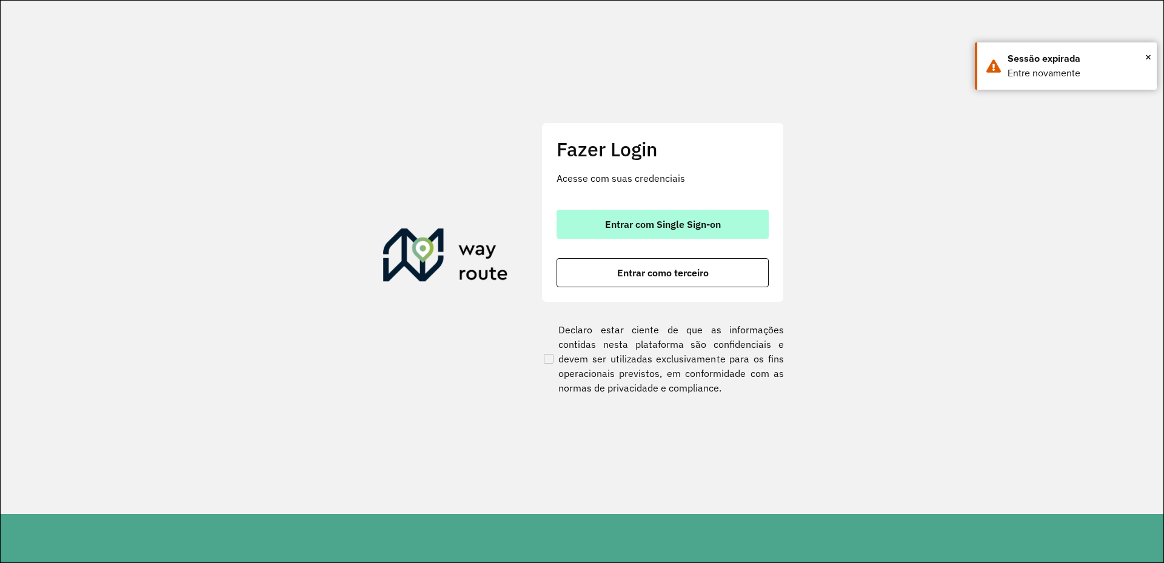
click at [737, 224] on button "Entrar com Single Sign-on" at bounding box center [663, 224] width 212 height 29
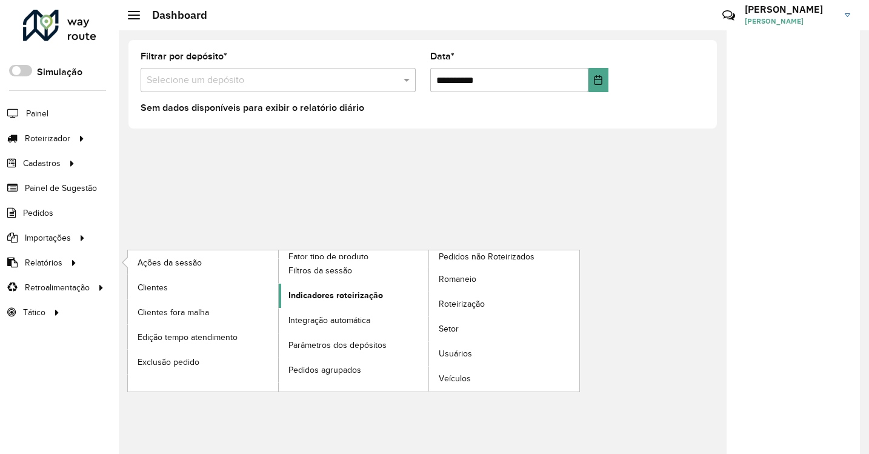
click at [345, 300] on span "Indicadores roteirização" at bounding box center [336, 295] width 95 height 13
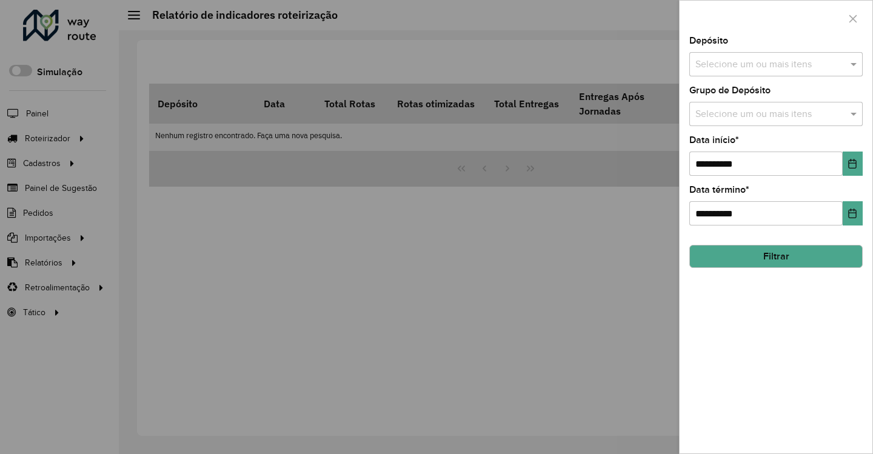
click at [731, 69] on input "text" at bounding box center [769, 65] width 155 height 15
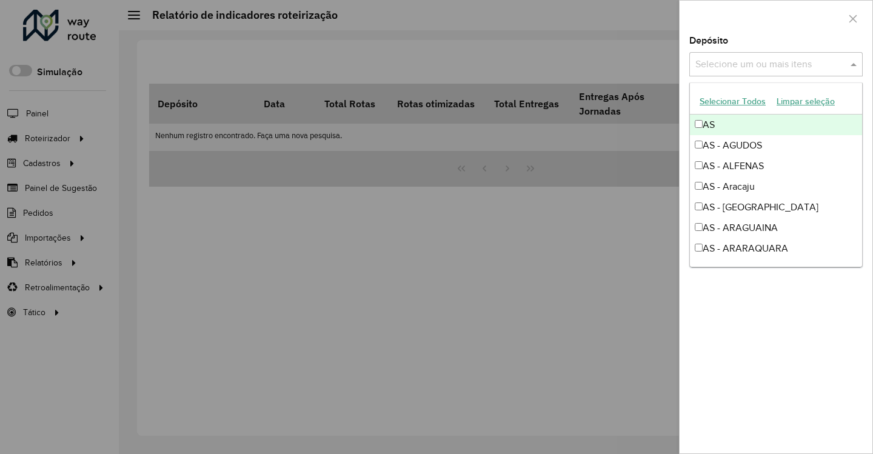
click at [728, 32] on div at bounding box center [776, 19] width 193 height 36
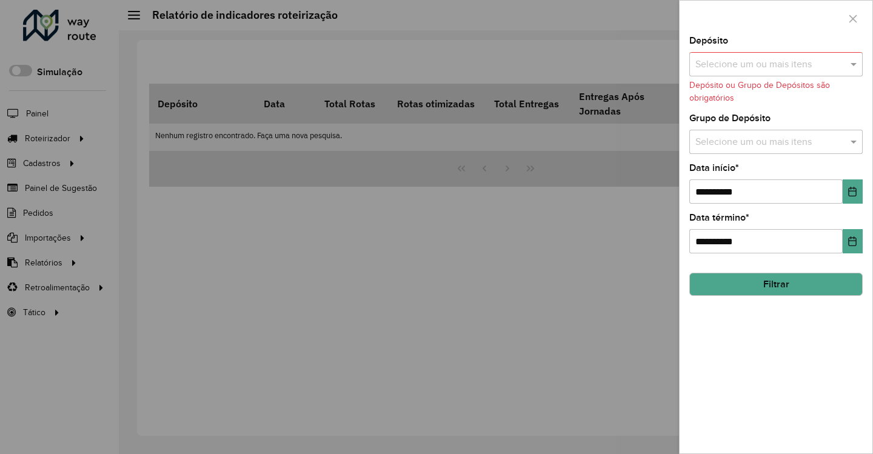
click at [754, 137] on input "text" at bounding box center [769, 142] width 155 height 15
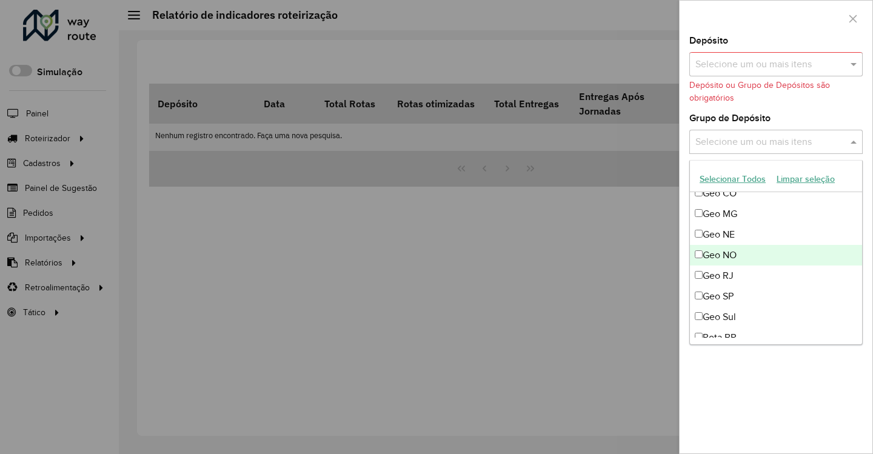
scroll to position [143, 0]
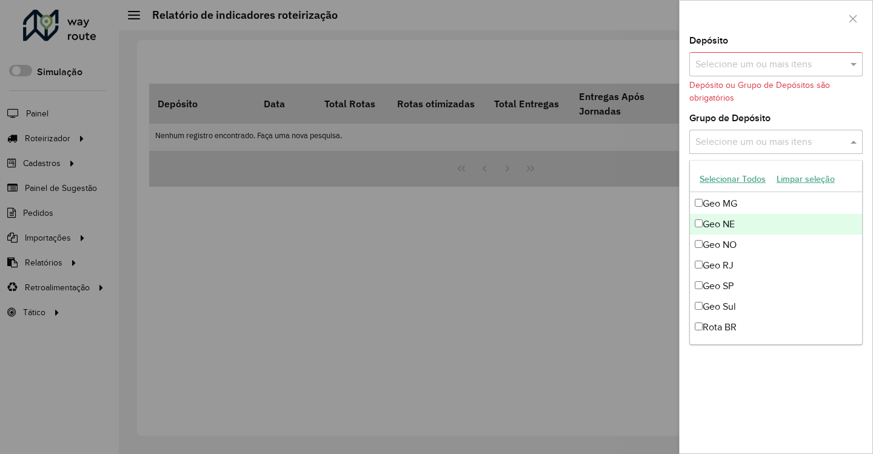
click at [730, 221] on div "Geo NE" at bounding box center [776, 224] width 172 height 21
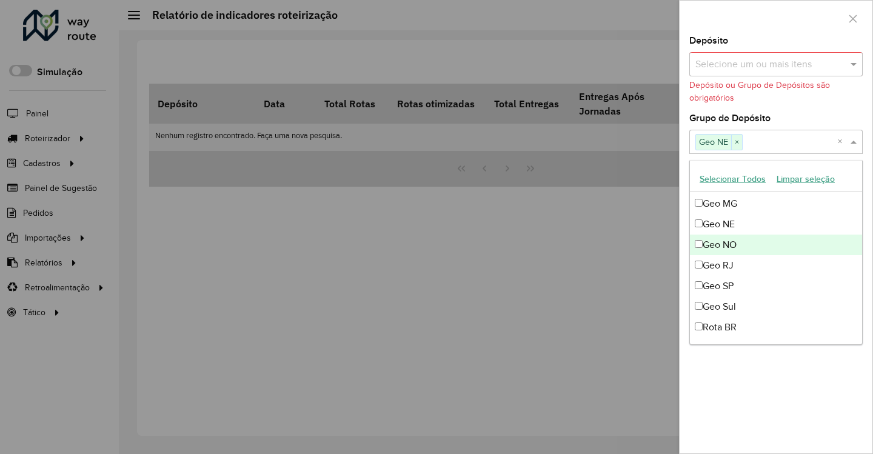
click at [738, 249] on div "Geo NO" at bounding box center [776, 245] width 172 height 21
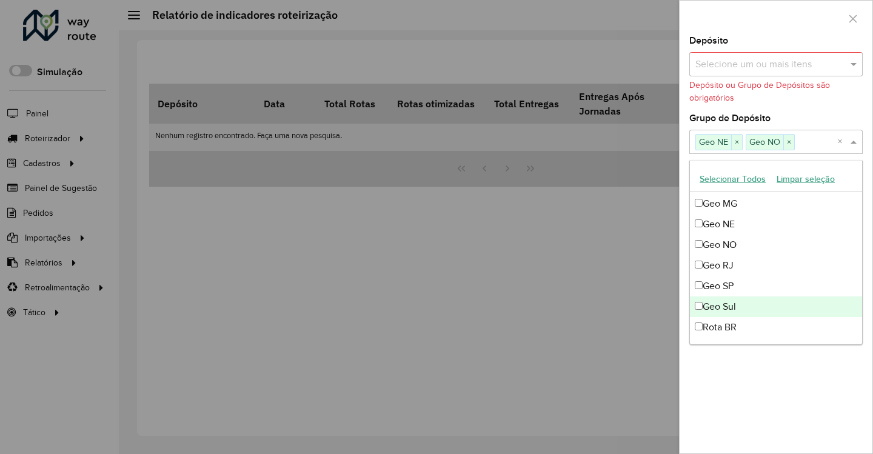
click at [753, 300] on div "Geo Sul" at bounding box center [776, 306] width 172 height 21
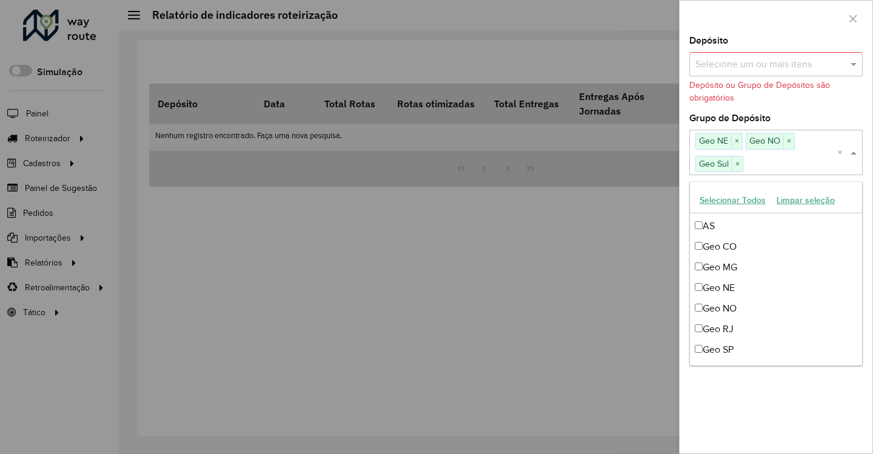
scroll to position [102, 0]
click at [835, 149] on div "Selecione um ou mais itens Geo NE × Geo NO × Geo Sul ×" at bounding box center [763, 152] width 148 height 45
click at [810, 62] on input "text" at bounding box center [769, 65] width 155 height 15
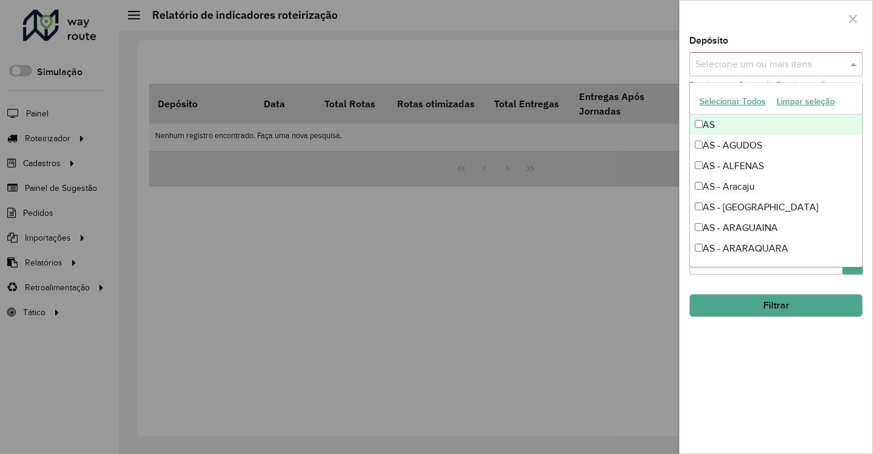
click at [771, 27] on div at bounding box center [776, 19] width 193 height 36
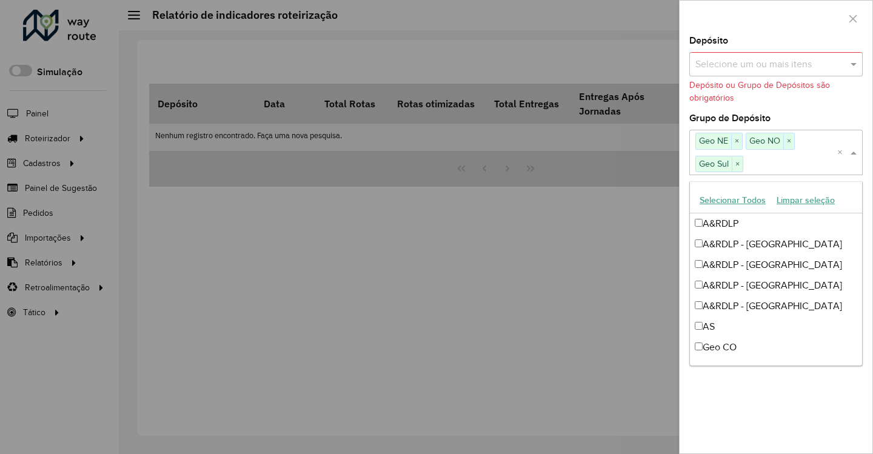
click at [805, 166] on input "text" at bounding box center [790, 164] width 94 height 15
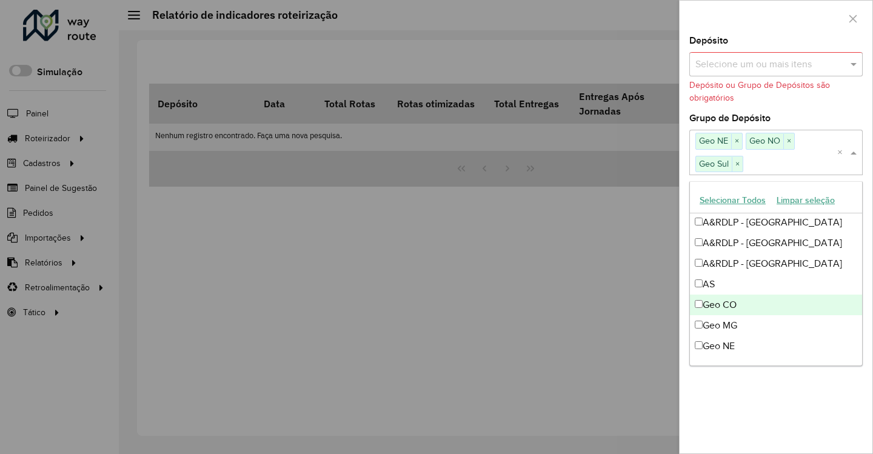
scroll to position [42, 0]
click at [752, 310] on div "Geo CO" at bounding box center [776, 305] width 172 height 21
click at [812, 439] on div "**********" at bounding box center [776, 244] width 193 height 417
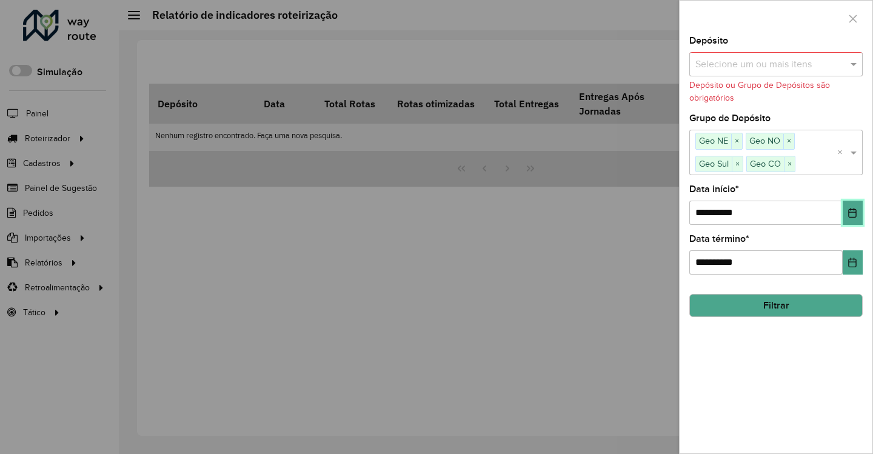
click at [855, 214] on icon "Choose Date" at bounding box center [853, 213] width 10 height 10
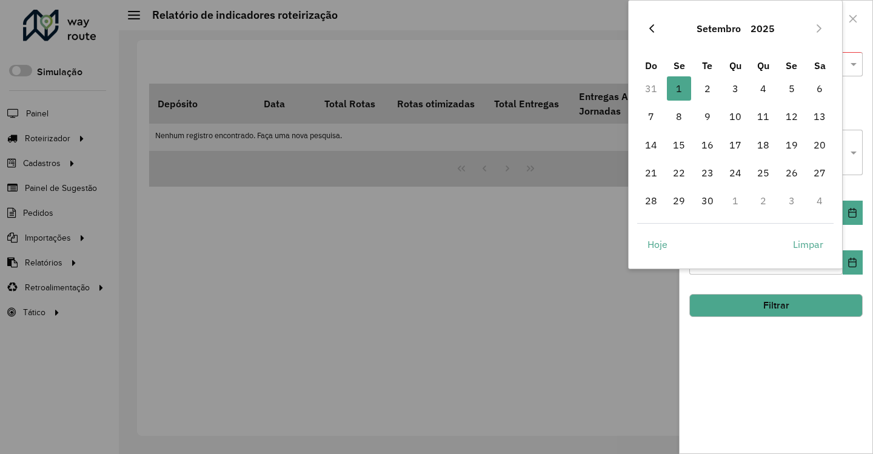
click at [642, 28] on button "Previous Month" at bounding box center [651, 28] width 19 height 19
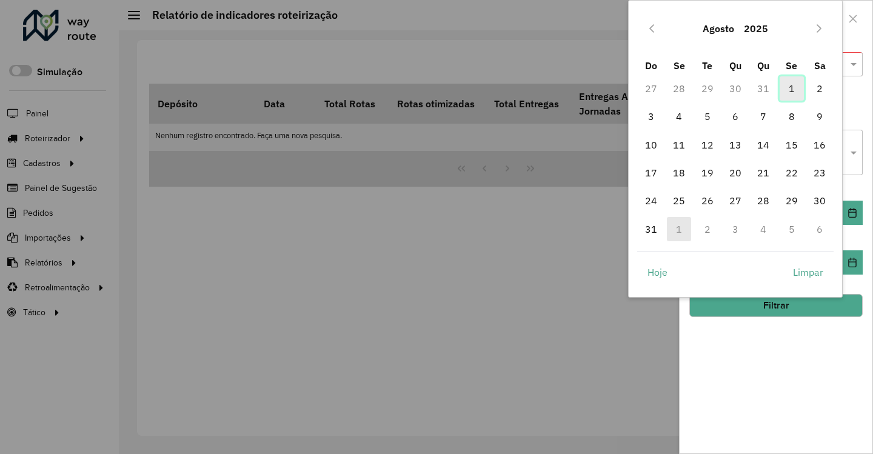
click at [788, 95] on span "1" at bounding box center [792, 88] width 24 height 24
type input "**********"
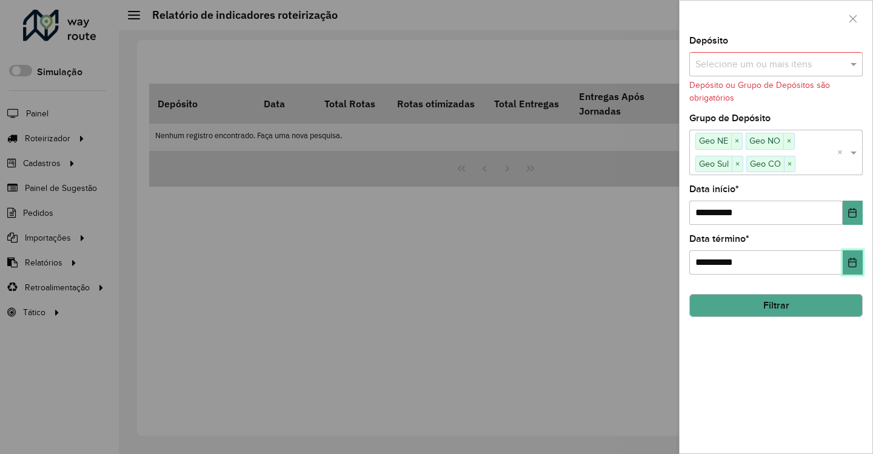
click at [856, 270] on button "Choose Date" at bounding box center [853, 262] width 20 height 24
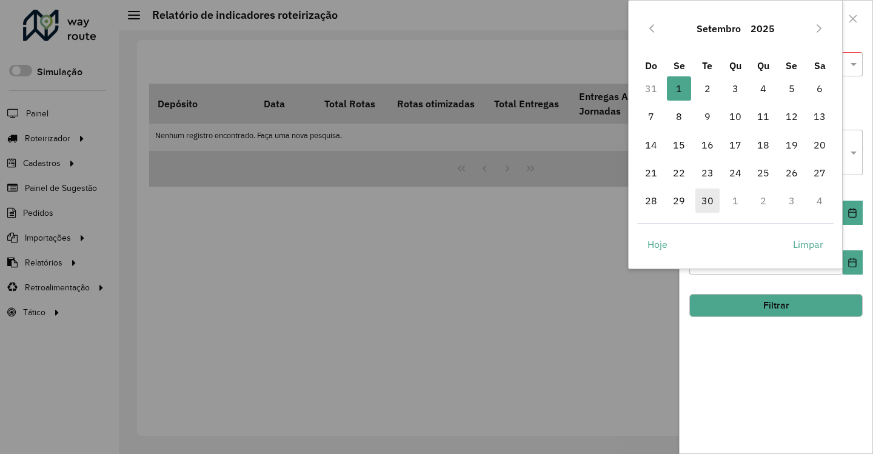
click at [704, 201] on span "30" at bounding box center [707, 201] width 24 height 24
type input "**********"
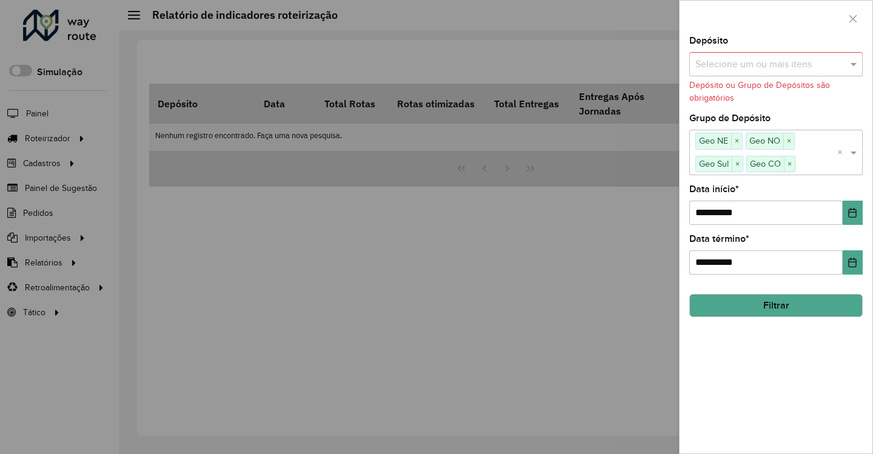
click at [787, 315] on button "Filtrar" at bounding box center [775, 305] width 173 height 23
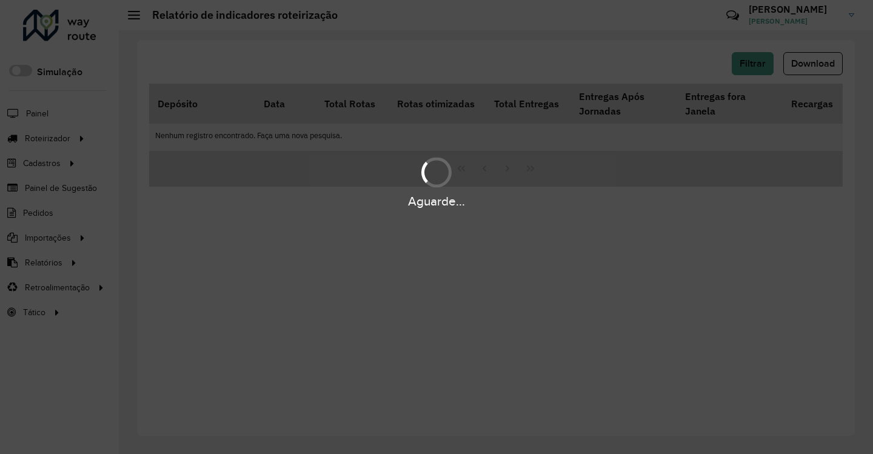
click at [764, 73] on div "Aguarde..." at bounding box center [436, 227] width 873 height 454
click at [765, 59] on div "Aguarde..." at bounding box center [436, 227] width 873 height 454
click at [441, 99] on div "Aguarde..." at bounding box center [436, 227] width 873 height 454
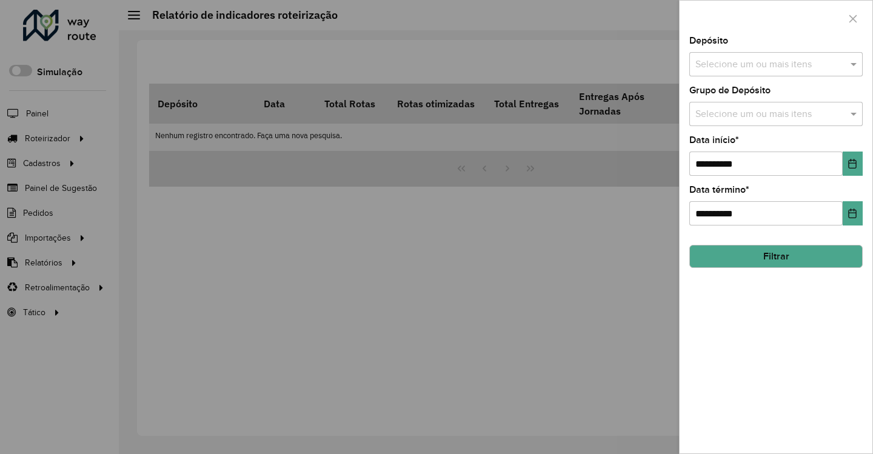
click at [815, 67] on input "text" at bounding box center [769, 65] width 155 height 15
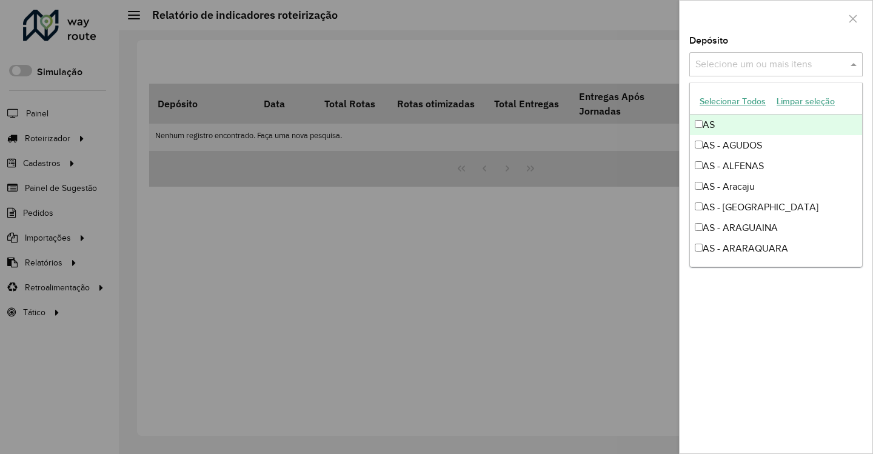
click at [784, 34] on div at bounding box center [776, 19] width 193 height 36
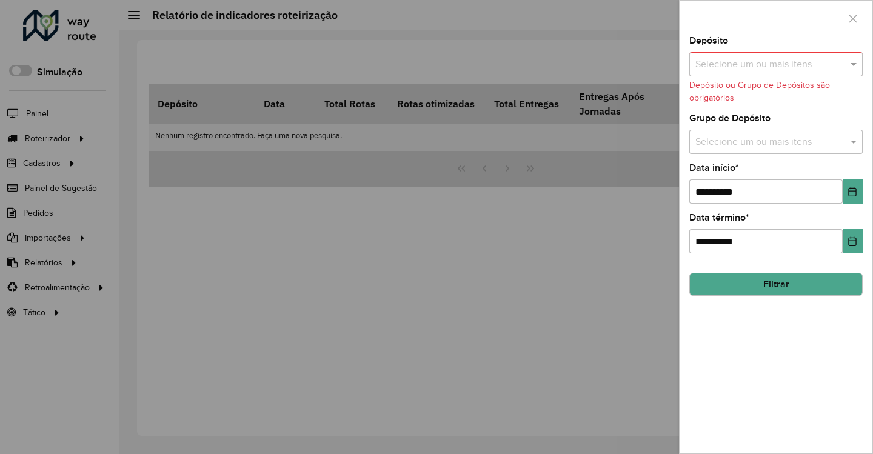
click at [765, 141] on input "text" at bounding box center [769, 142] width 155 height 15
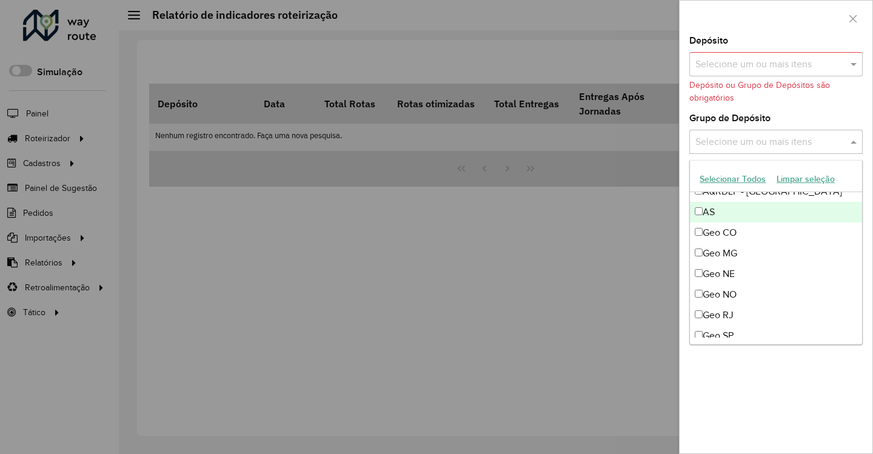
scroll to position [101, 0]
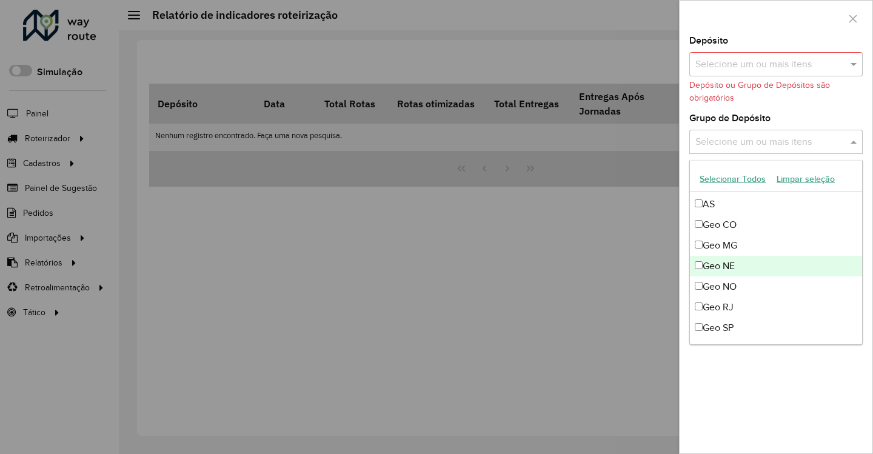
click at [750, 264] on div "Geo NE" at bounding box center [776, 266] width 172 height 21
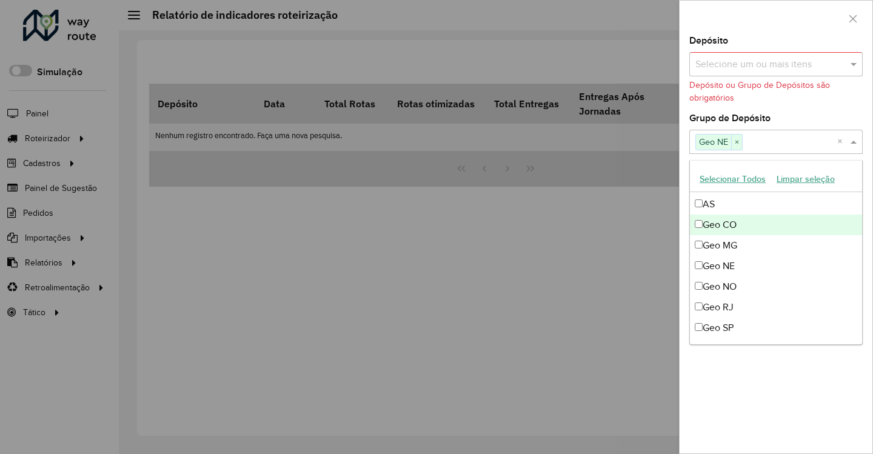
click at [741, 227] on div "Geo CO" at bounding box center [776, 225] width 172 height 21
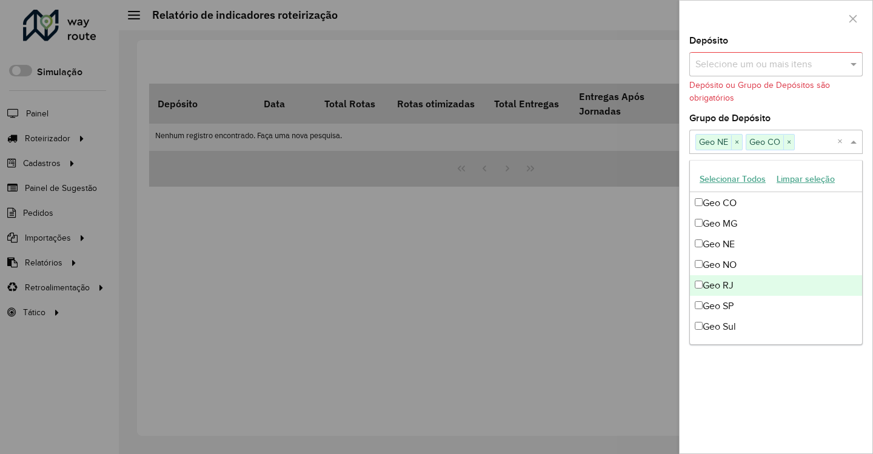
scroll to position [143, 0]
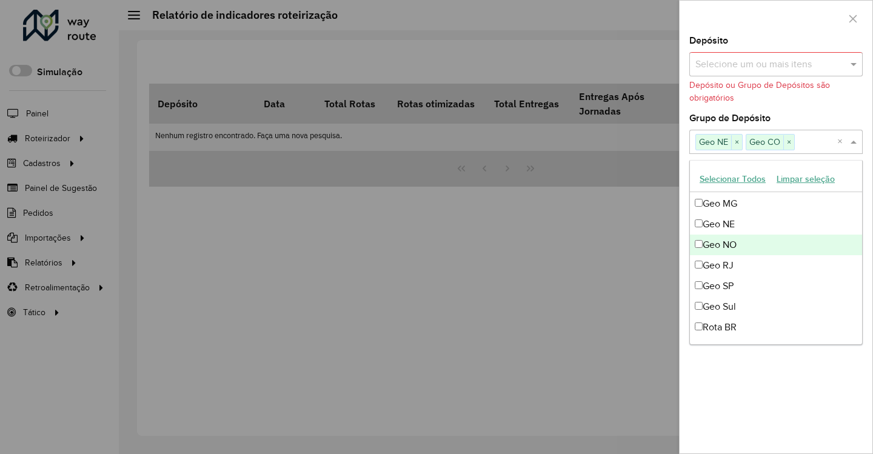
click at [748, 241] on div "Geo NO" at bounding box center [776, 245] width 172 height 21
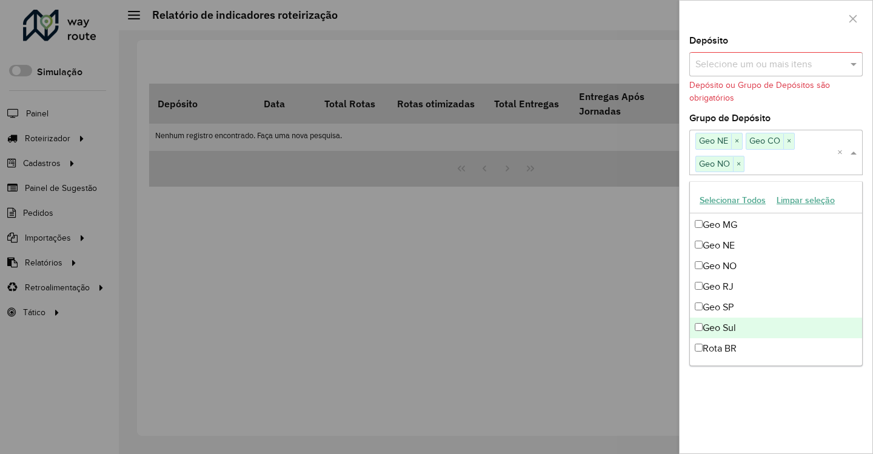
drag, startPoint x: 755, startPoint y: 323, endPoint x: 761, endPoint y: 349, distance: 26.2
click at [754, 323] on div "Geo Sul" at bounding box center [776, 328] width 172 height 21
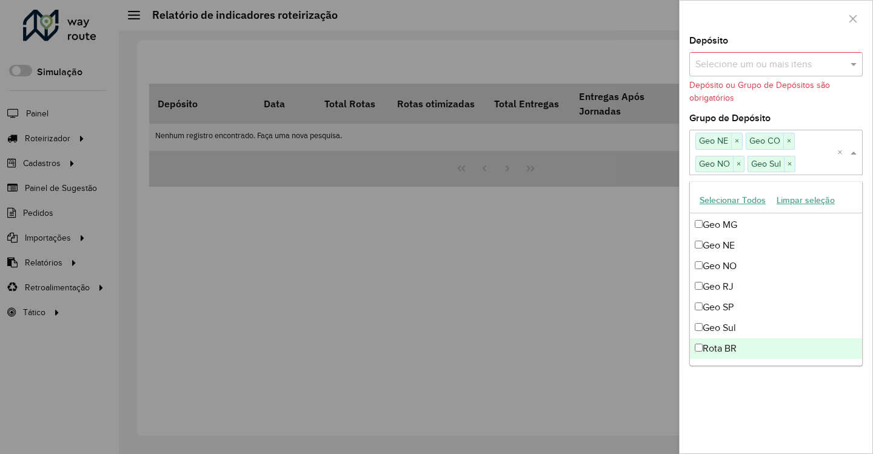
click at [774, 387] on div "**********" at bounding box center [776, 244] width 193 height 417
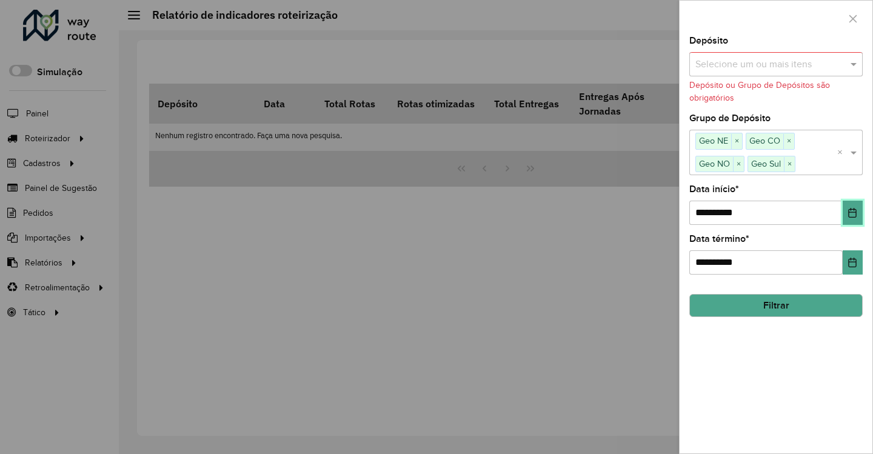
click at [859, 215] on button "Choose Date" at bounding box center [853, 213] width 20 height 24
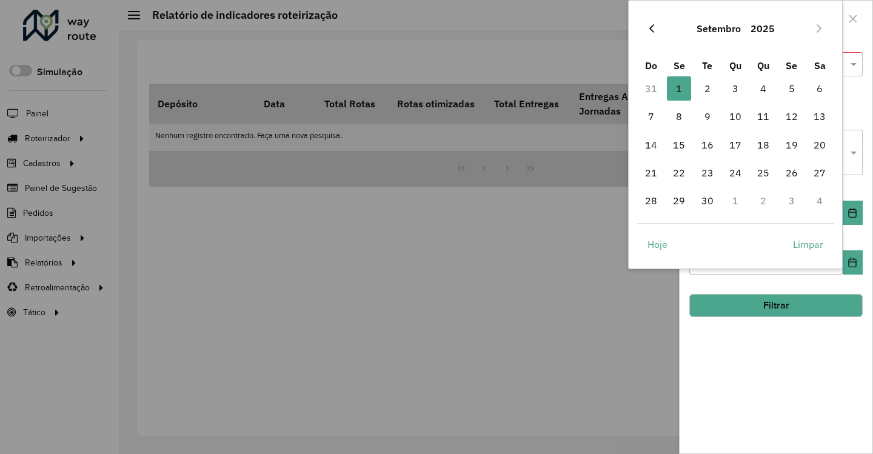
click at [652, 30] on icon "Previous Month" at bounding box center [651, 28] width 5 height 8
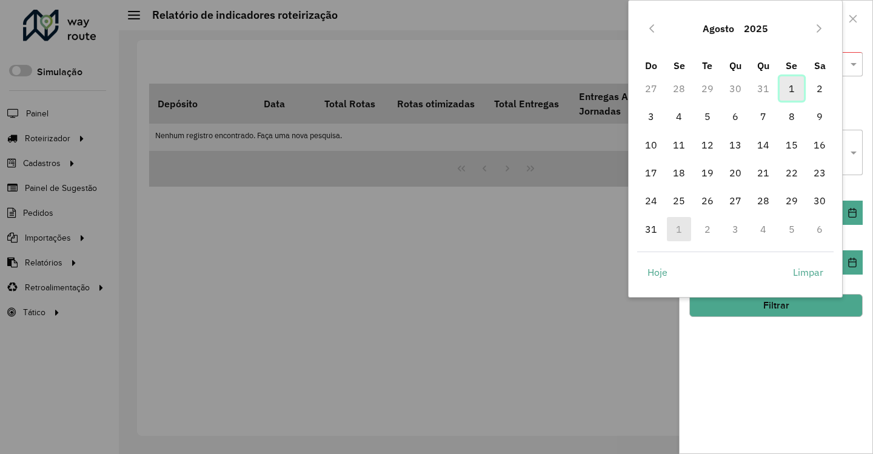
click at [787, 85] on span "1" at bounding box center [792, 88] width 24 height 24
type input "**********"
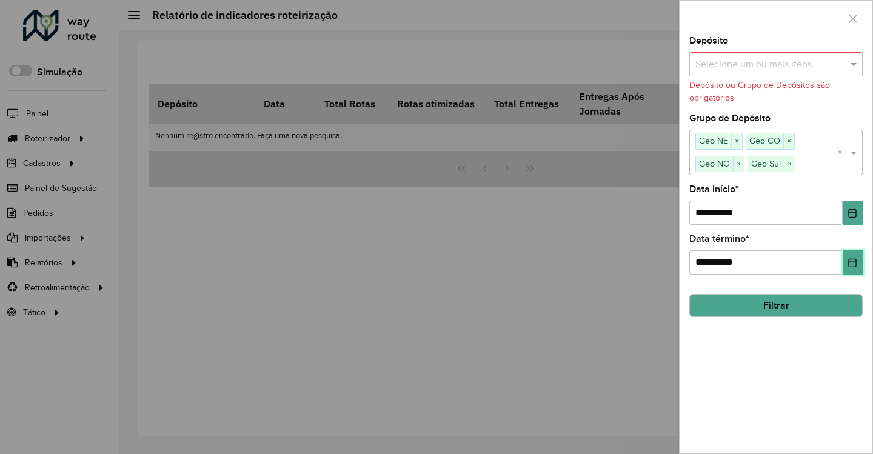
click at [857, 258] on icon "Choose Date" at bounding box center [853, 263] width 10 height 10
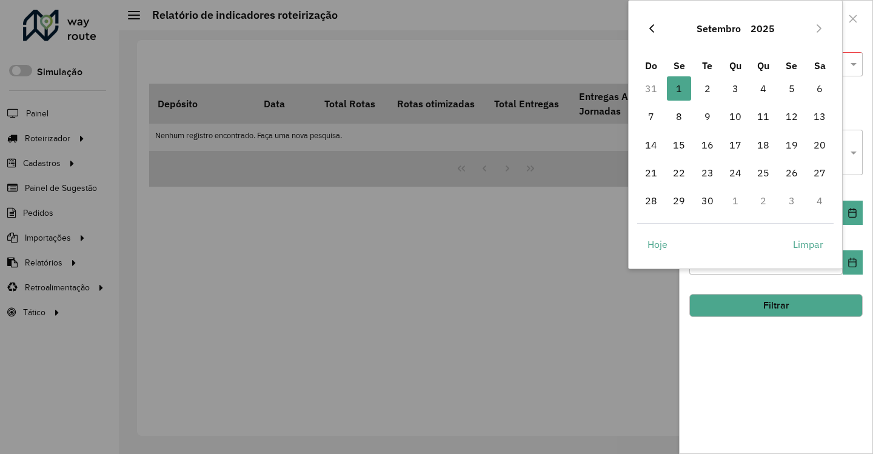
click at [649, 30] on icon "Previous Month" at bounding box center [652, 29] width 10 height 10
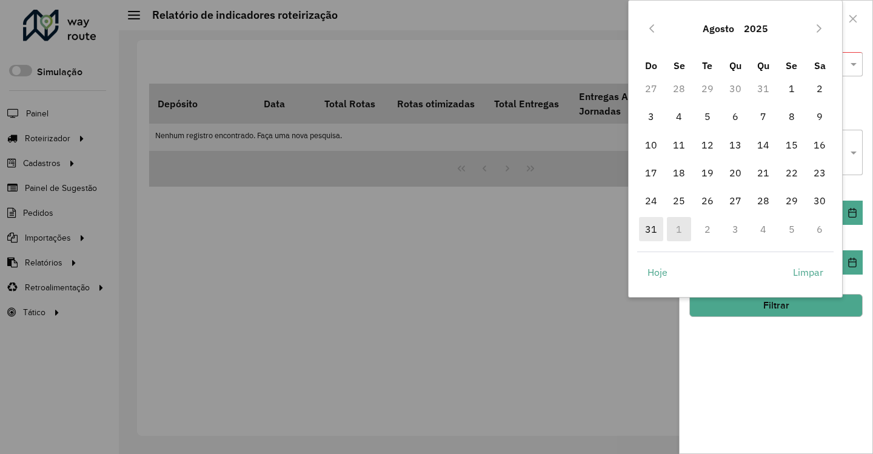
click at [652, 221] on span "31" at bounding box center [651, 229] width 24 height 24
type input "**********"
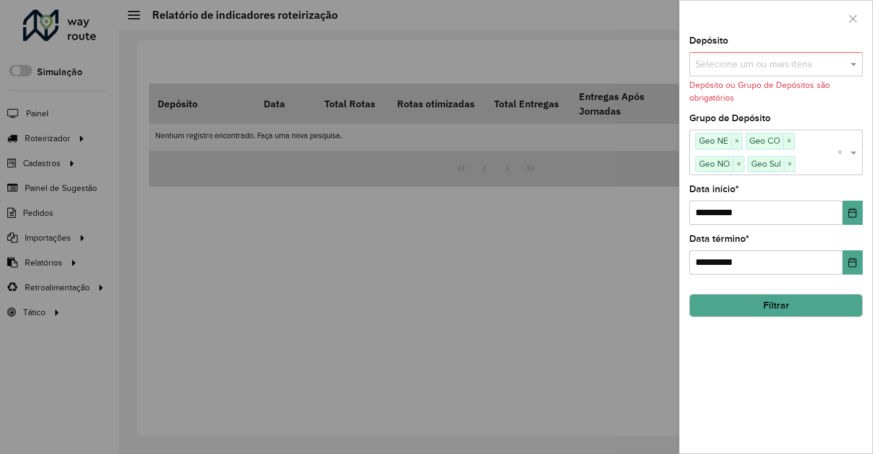
click at [734, 301] on button "Filtrar" at bounding box center [775, 305] width 173 height 23
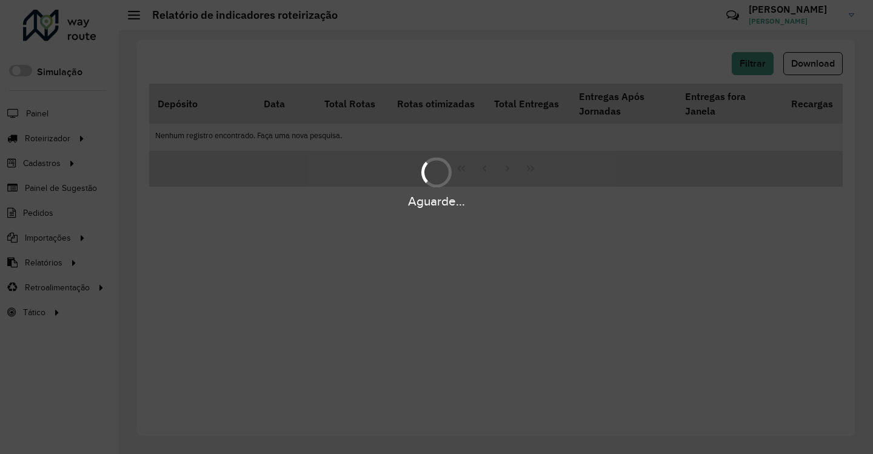
click at [366, 96] on div "Aguarde..." at bounding box center [436, 227] width 873 height 454
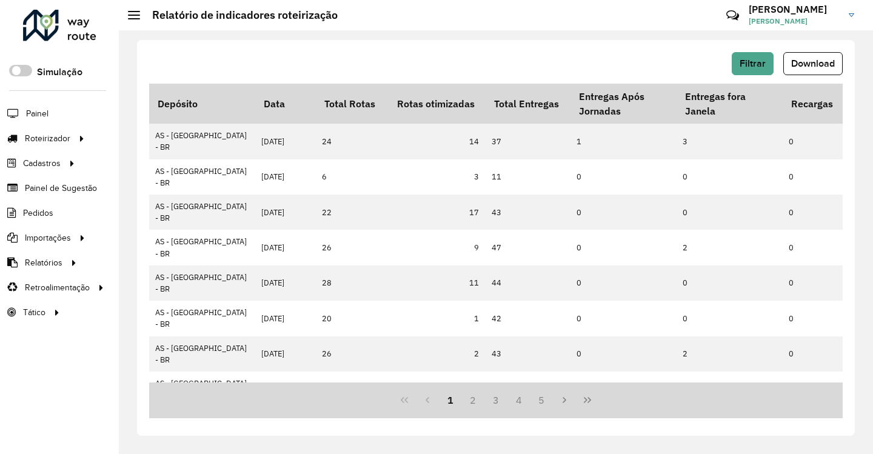
click at [486, 72] on div "Filtrar Download" at bounding box center [496, 63] width 694 height 23
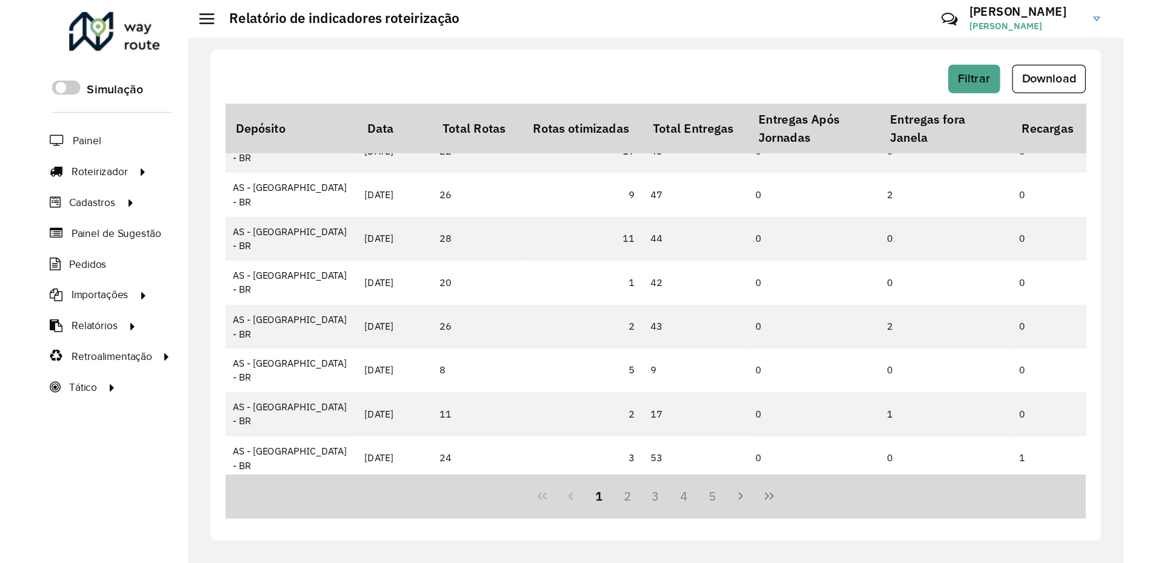
scroll to position [101, 0]
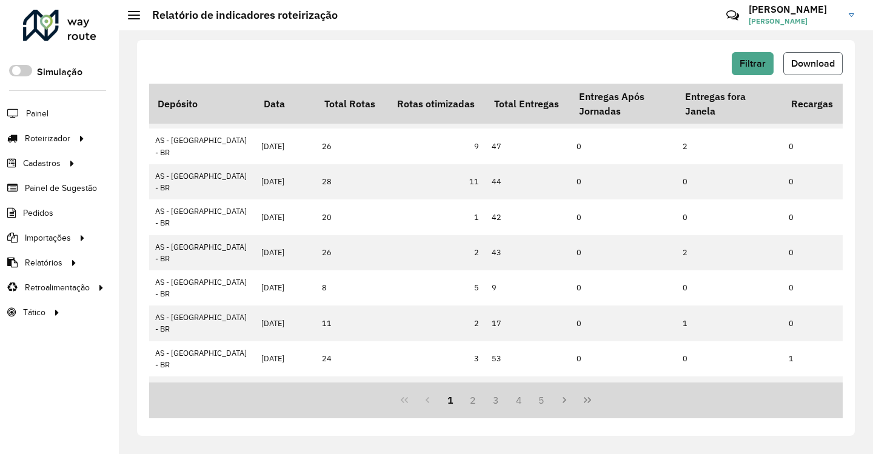
click at [794, 67] on span "Download" at bounding box center [813, 63] width 44 height 10
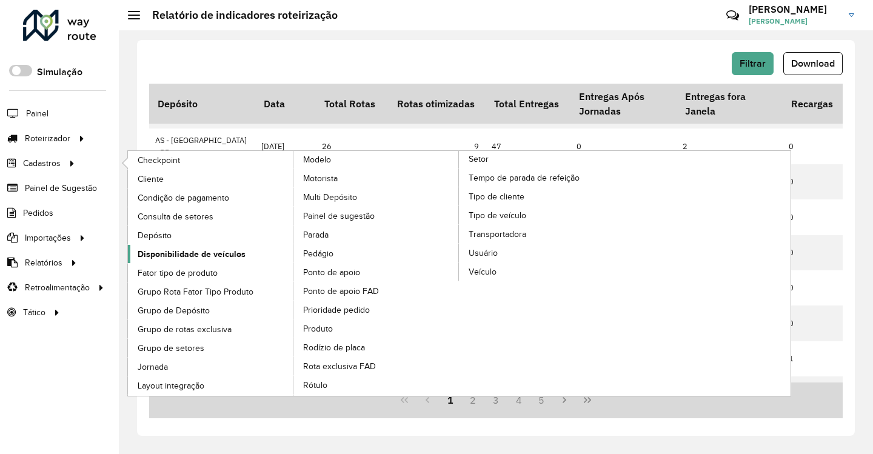
click at [194, 253] on span "Disponibilidade de veículos" at bounding box center [192, 254] width 108 height 13
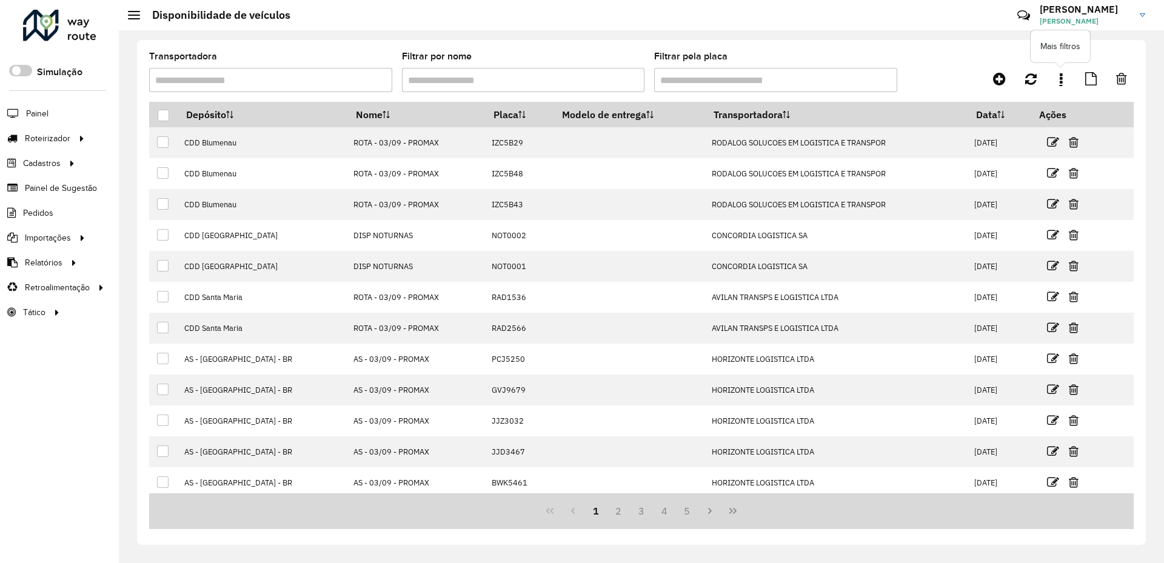
click at [872, 79] on link at bounding box center [1061, 79] width 24 height 22
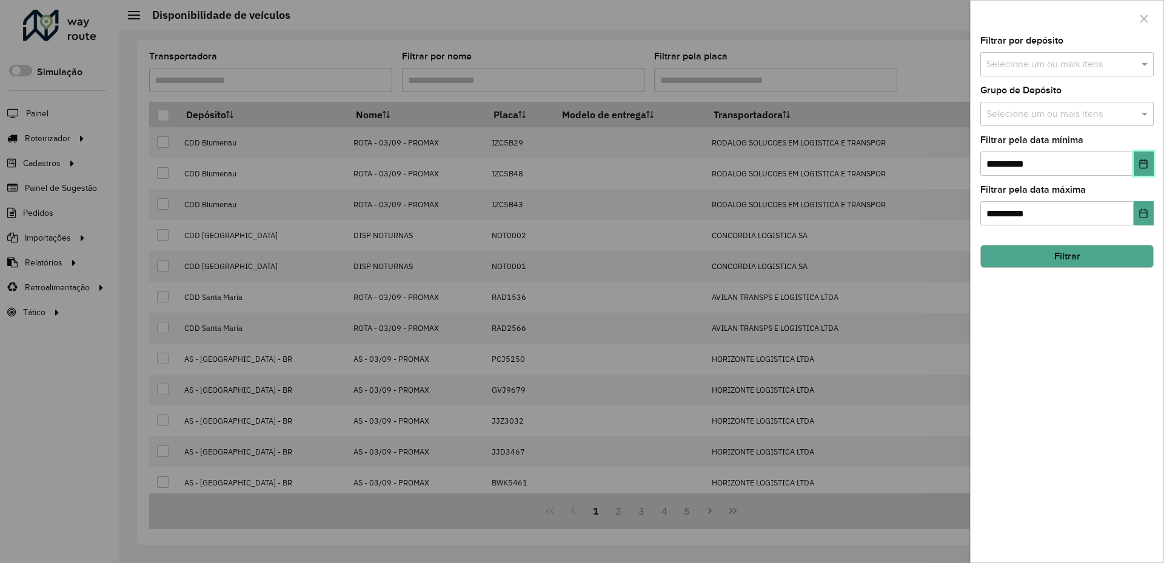
click at [872, 166] on button "Choose Date" at bounding box center [1144, 164] width 20 height 24
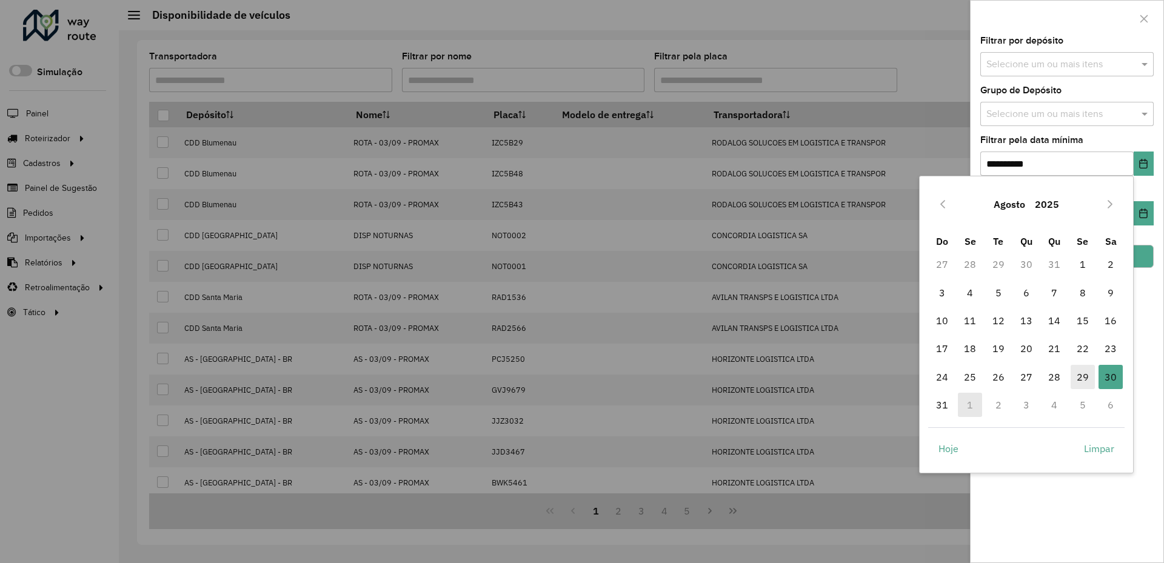
click at [872, 381] on span "29" at bounding box center [1083, 377] width 24 height 24
type input "**********"
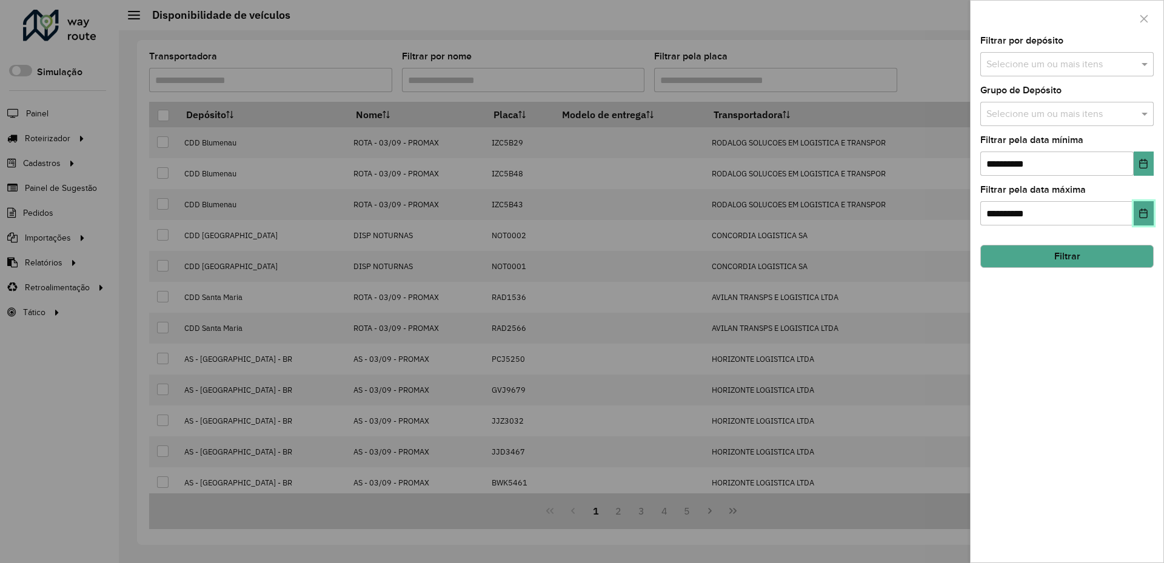
click at [872, 216] on icon "Choose Date" at bounding box center [1144, 214] width 10 height 10
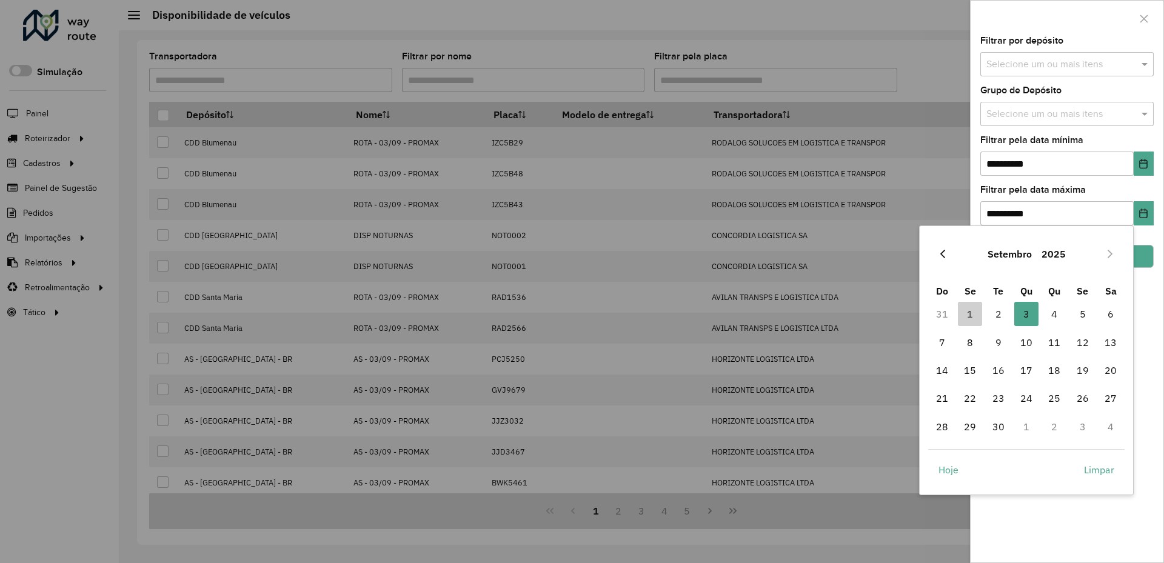
click at [872, 250] on button "Previous Month" at bounding box center [942, 253] width 19 height 19
click at [872, 454] on span "31" at bounding box center [942, 455] width 24 height 24
type input "**********"
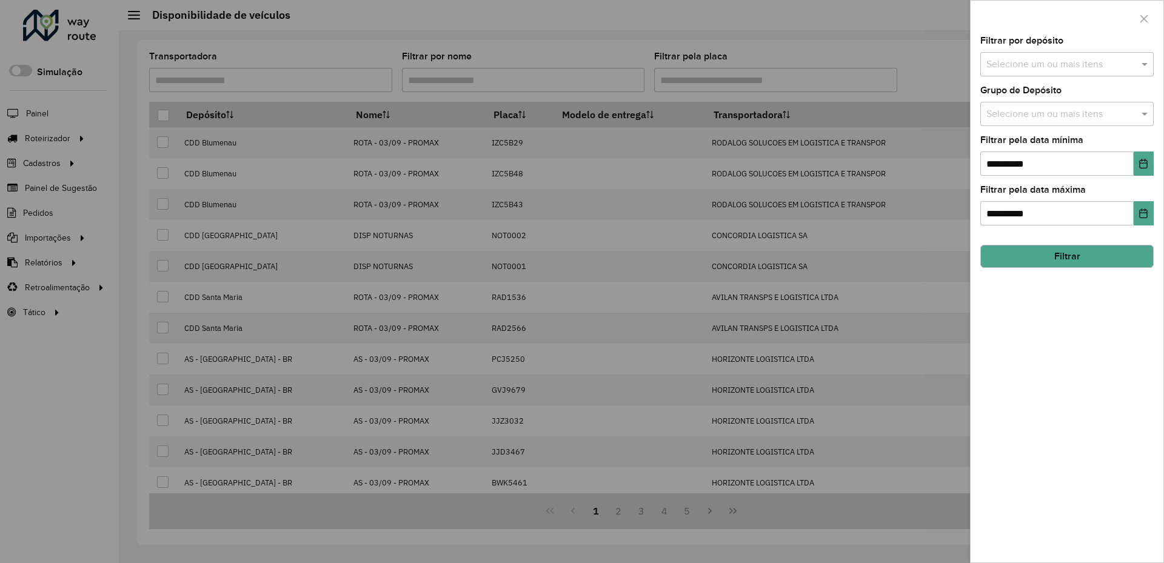
click at [872, 76] on div "Selecione um ou mais itens" at bounding box center [1066, 64] width 173 height 24
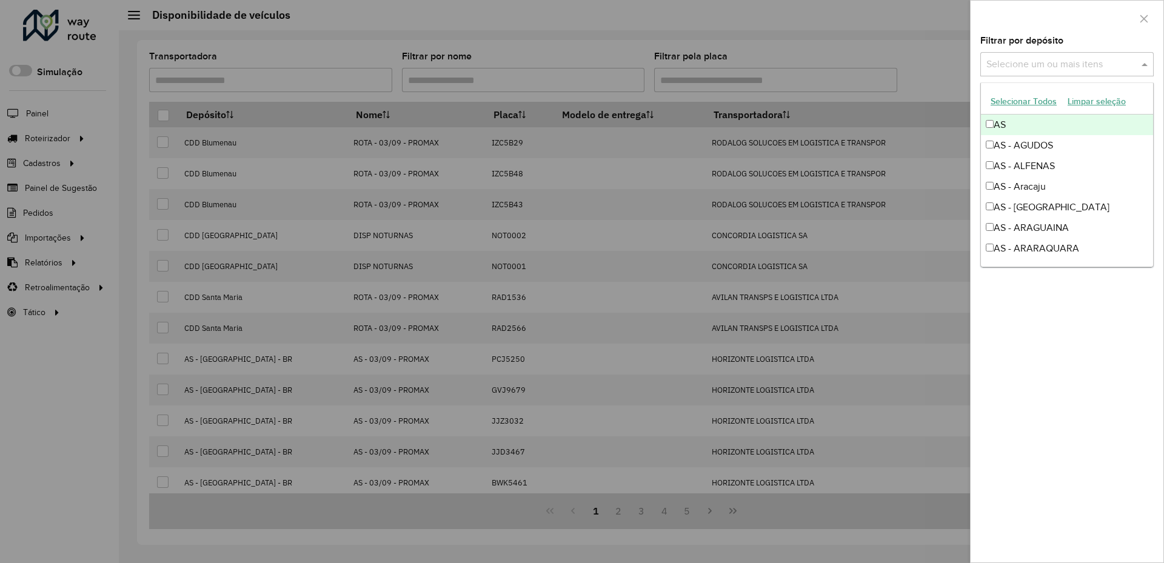
click at [872, 8] on div at bounding box center [1067, 19] width 193 height 36
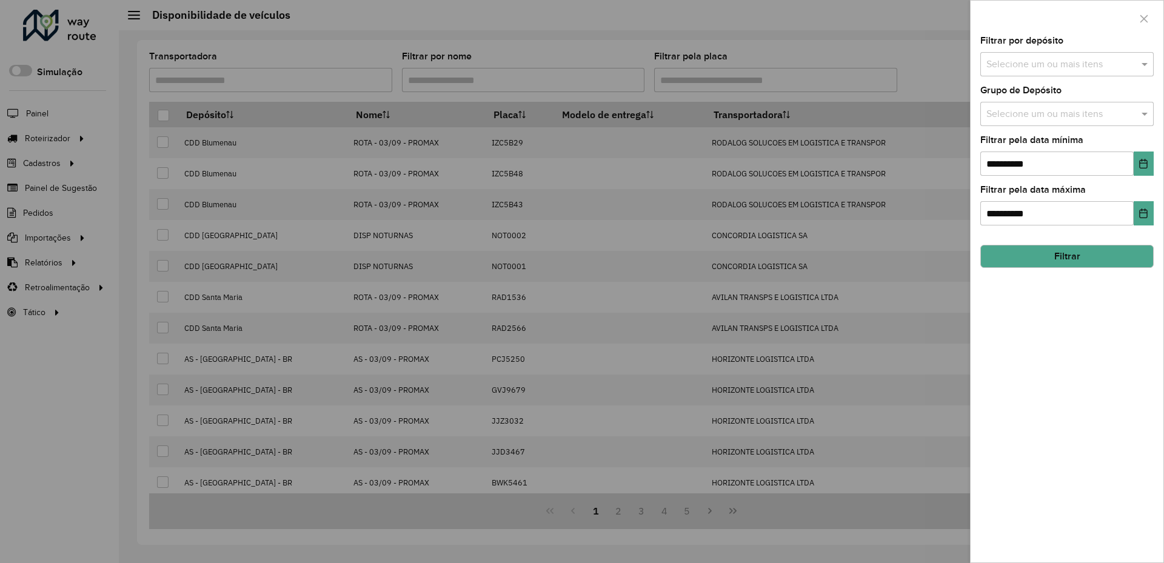
click at [872, 113] on input "text" at bounding box center [1060, 114] width 155 height 15
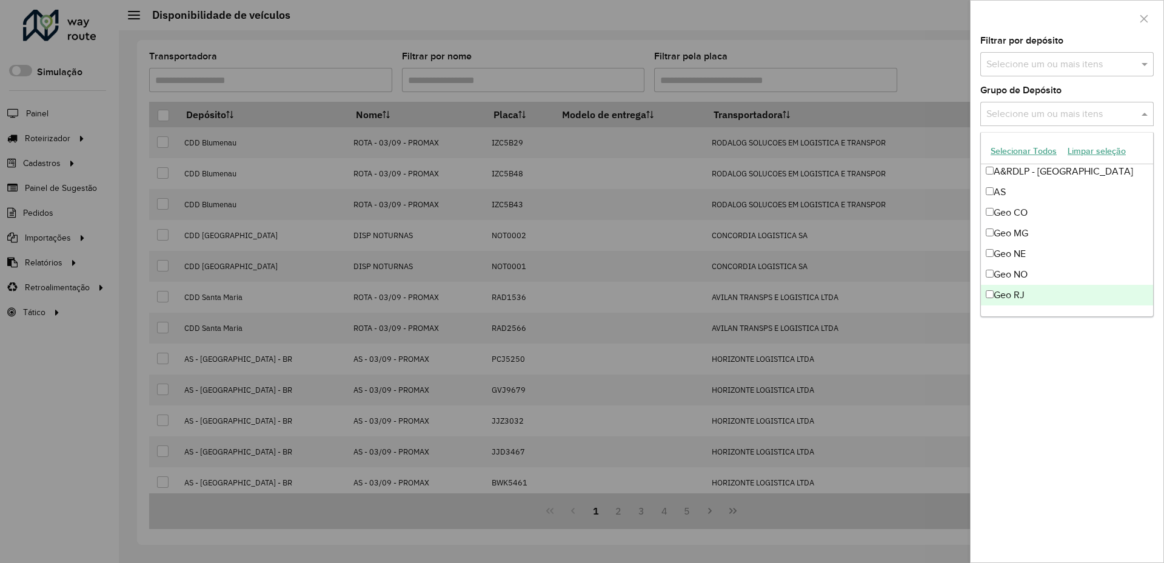
scroll to position [121, 0]
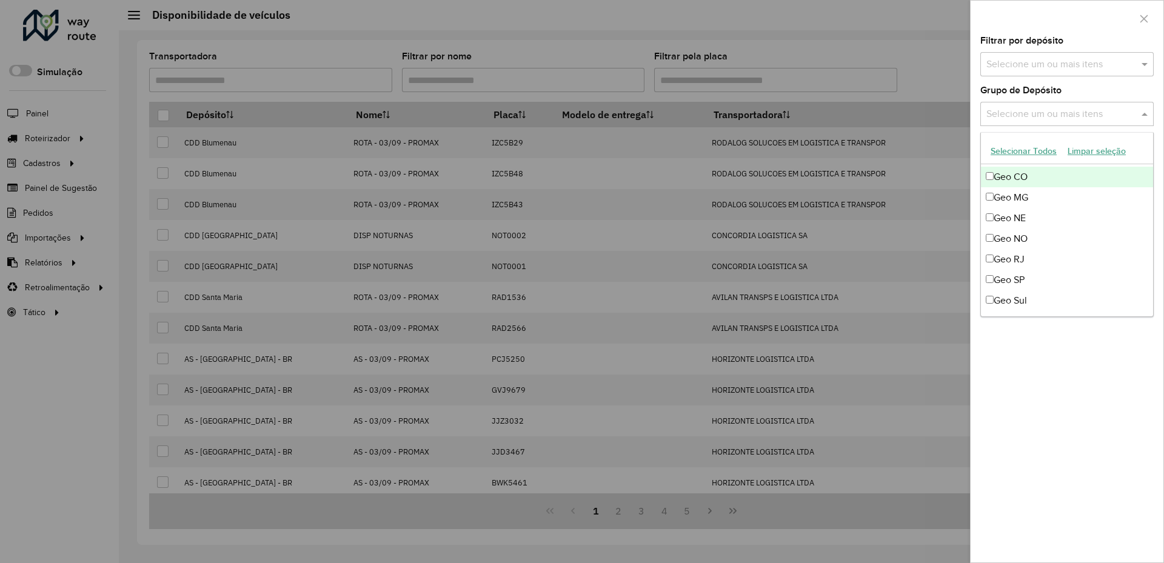
click at [872, 177] on div "Geo CO" at bounding box center [1067, 177] width 172 height 21
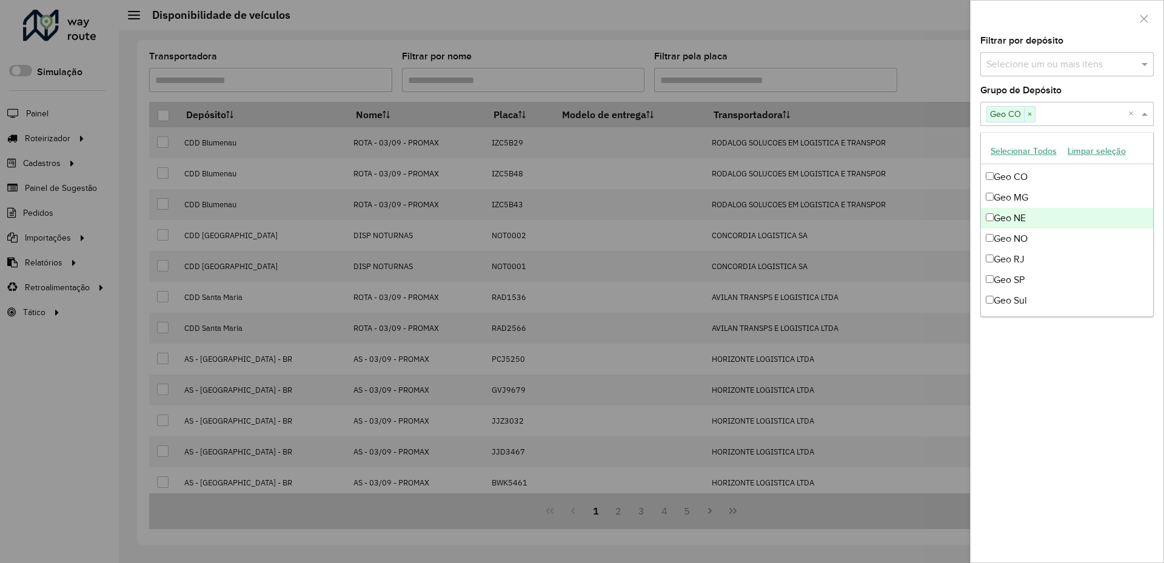
click at [872, 216] on div "Geo NE" at bounding box center [1067, 218] width 172 height 21
click at [872, 239] on div "Geo NO" at bounding box center [1067, 239] width 172 height 21
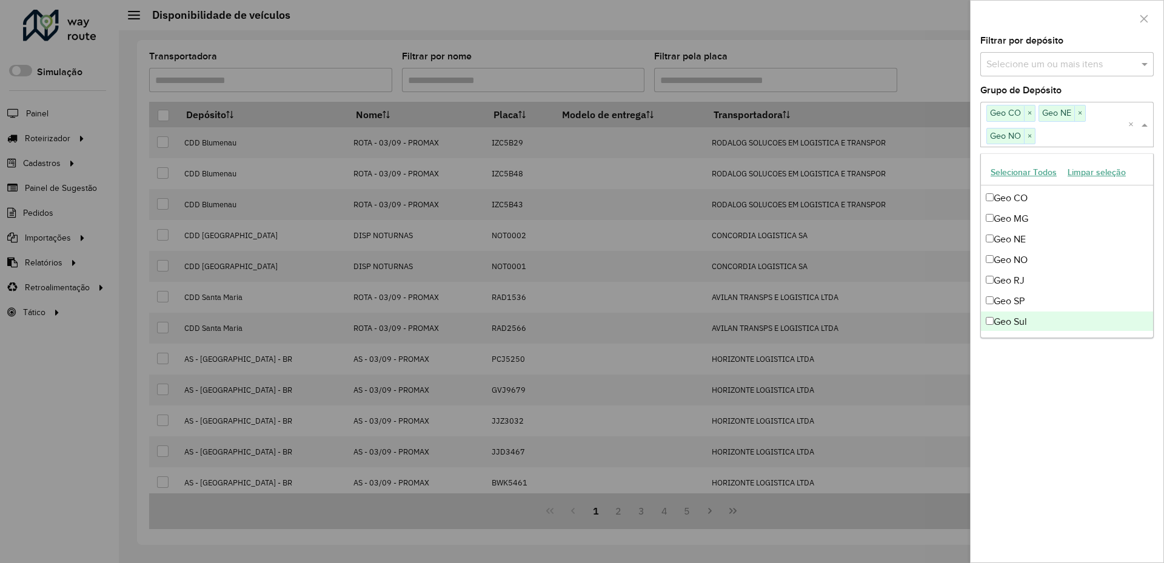
click at [872, 323] on div "Geo Sul" at bounding box center [1067, 322] width 172 height 21
click at [872, 406] on div "**********" at bounding box center [1067, 299] width 193 height 526
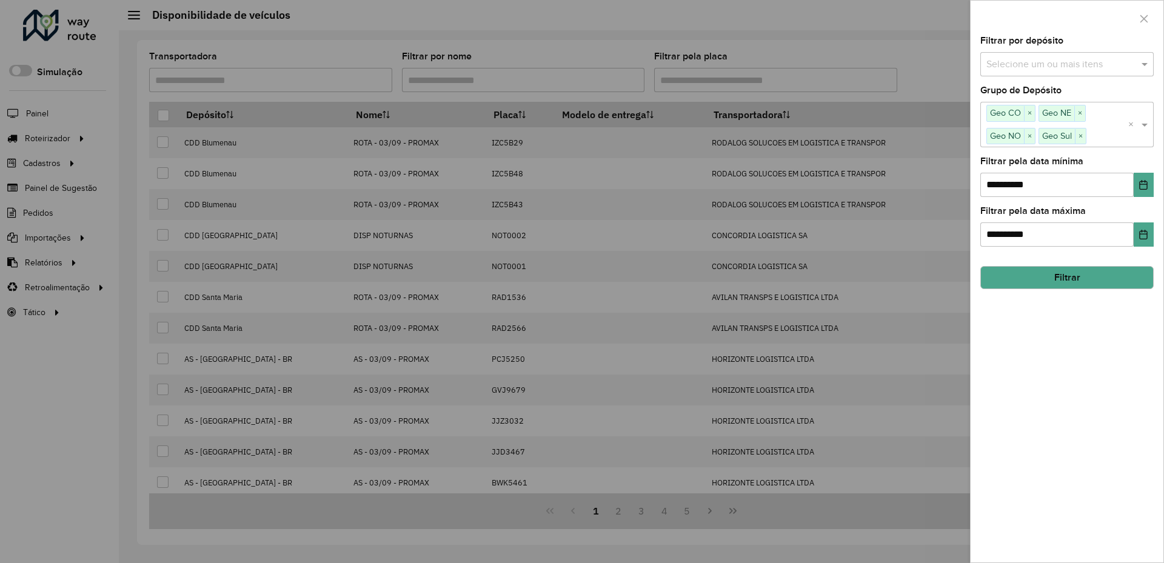
click at [872, 273] on button "Filtrar" at bounding box center [1066, 277] width 173 height 23
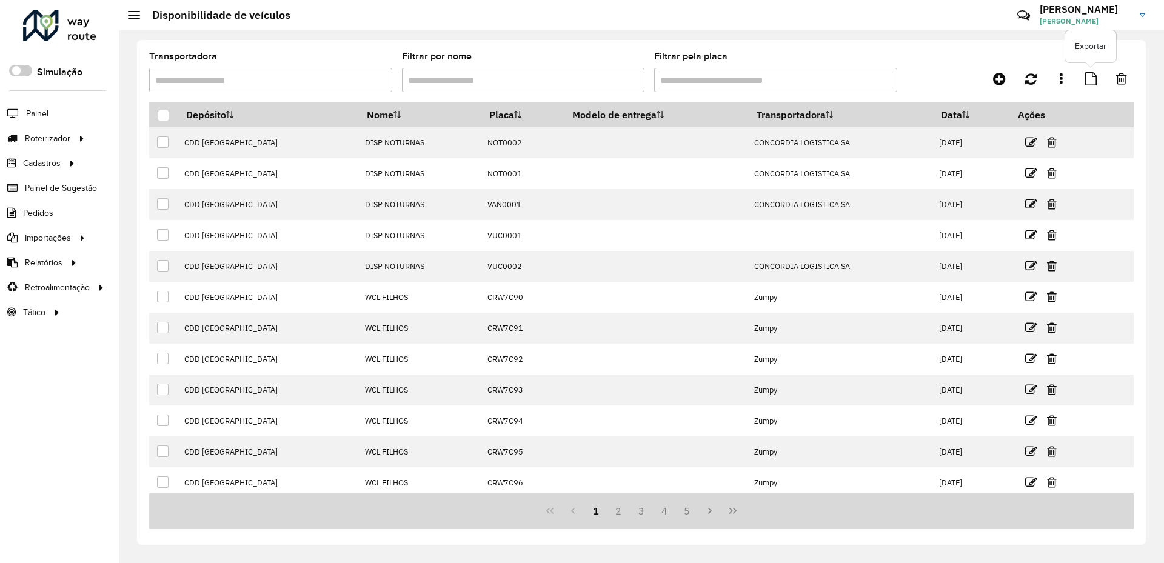
click at [872, 76] on icon at bounding box center [1091, 78] width 12 height 13
